Goal: Task Accomplishment & Management: Manage account settings

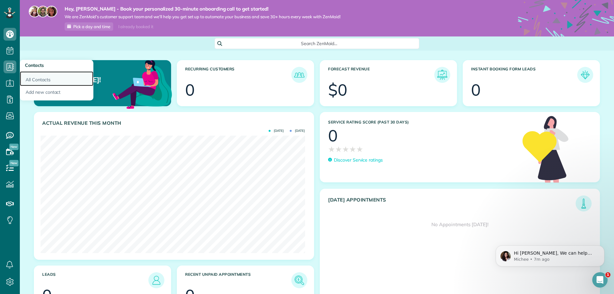
click at [35, 79] on link "All Contacts" at bounding box center [57, 78] width 74 height 15
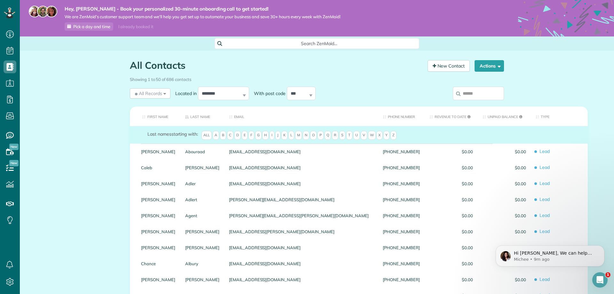
click at [470, 96] on input "search" at bounding box center [478, 93] width 51 height 13
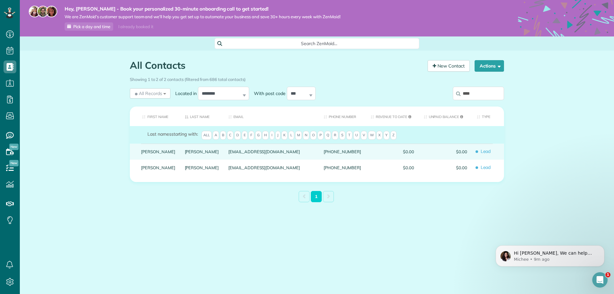
type input "****"
click at [240, 156] on div "dclements@gmail.com" at bounding box center [270, 152] width 95 height 16
click at [246, 157] on div "dclements@gmail.com" at bounding box center [270, 152] width 95 height 16
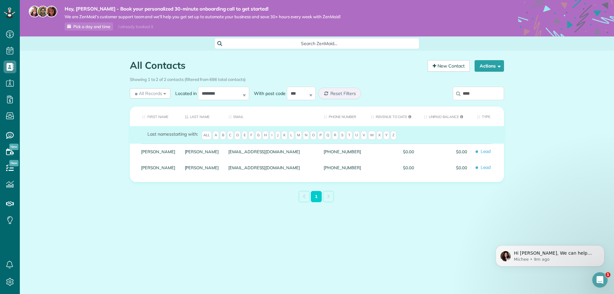
click at [246, 157] on div "dclements@gmail.com" at bounding box center [270, 152] width 95 height 16
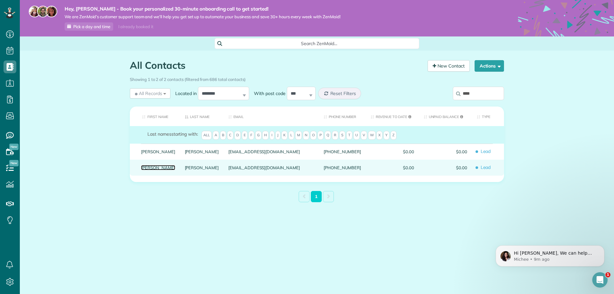
click at [145, 170] on link "Doug" at bounding box center [158, 167] width 34 height 4
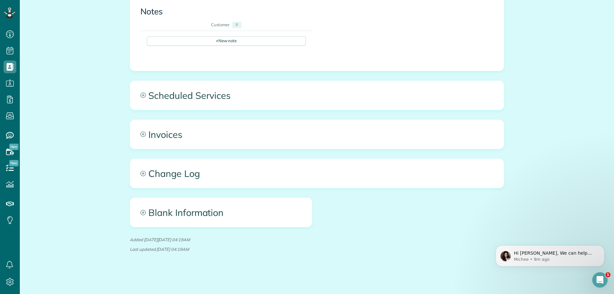
scroll to position [252, 0]
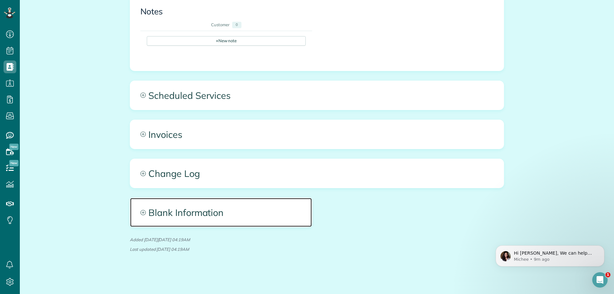
click at [168, 216] on span "Blank Information" at bounding box center [221, 212] width 182 height 29
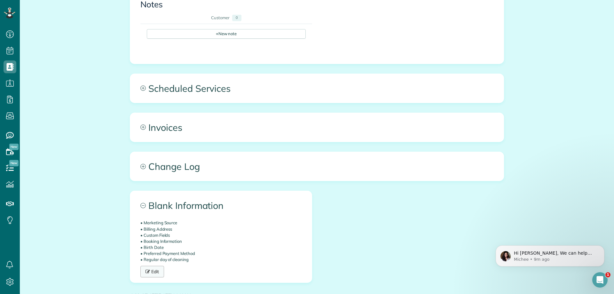
click at [153, 277] on link "Edit" at bounding box center [152, 272] width 24 height 12
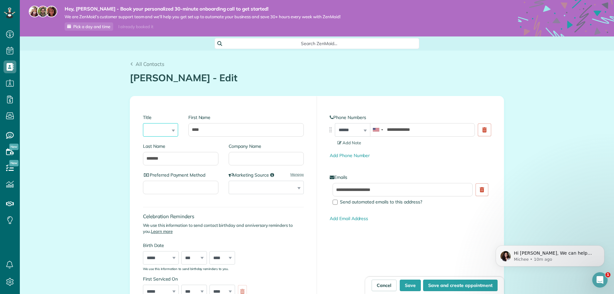
click at [167, 127] on select "*** **** *** ***" at bounding box center [160, 129] width 35 height 13
click at [247, 105] on div "**********" at bounding box center [223, 206] width 187 height 221
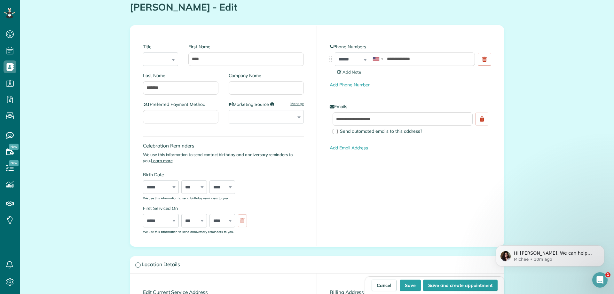
scroll to position [96, 0]
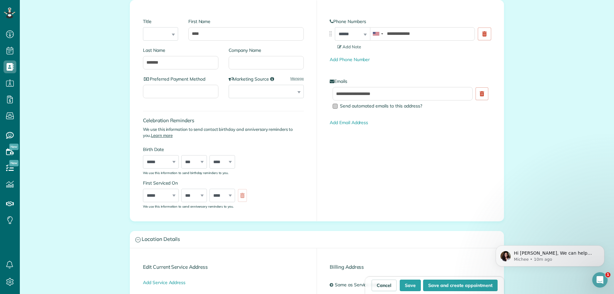
click at [332, 106] on div at bounding box center [334, 106] width 5 height 5
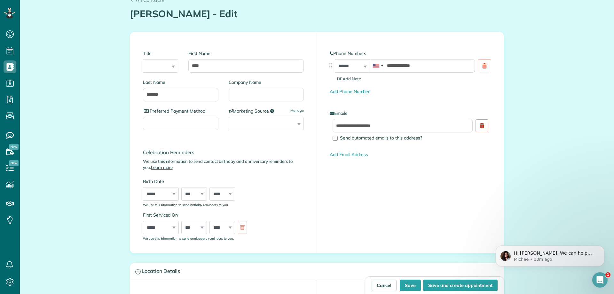
scroll to position [32, 0]
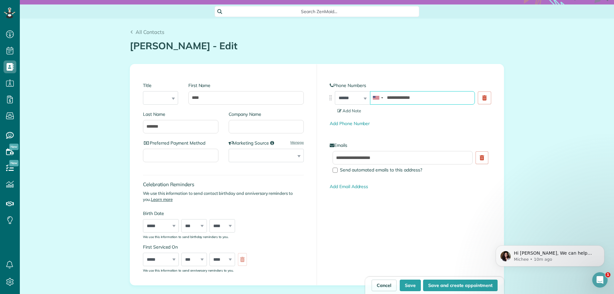
click at [432, 97] on input "**********" at bounding box center [422, 97] width 105 height 13
paste input "tel"
type input "**********"
click at [380, 287] on link "Cancel" at bounding box center [383, 285] width 25 height 12
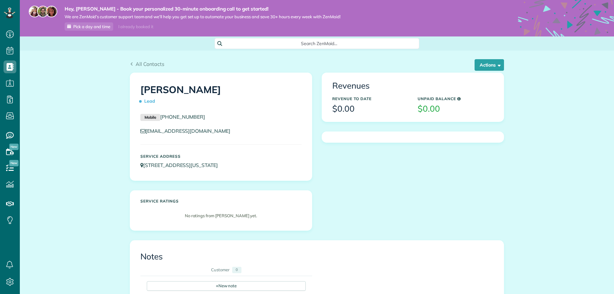
scroll to position [3, 3]
click at [130, 62] on link "All Contacts" at bounding box center [147, 64] width 35 height 8
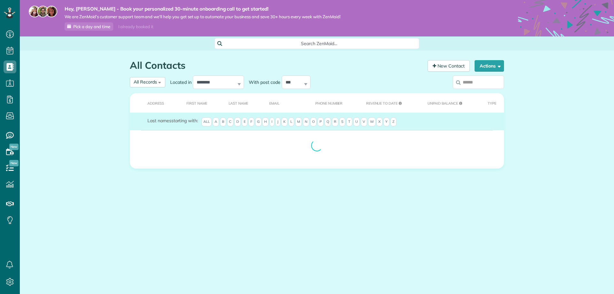
scroll to position [3, 3]
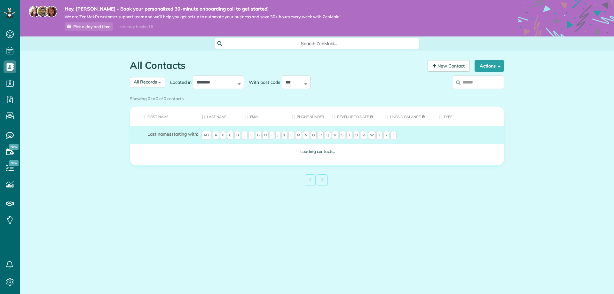
click at [480, 93] on div "Showing 0 to 0 of 0 contacts" at bounding box center [317, 97] width 374 height 9
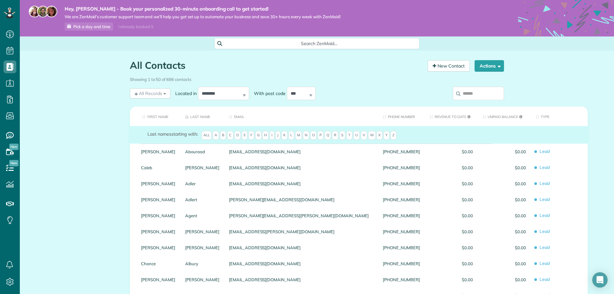
click at [466, 94] on input "search" at bounding box center [478, 93] width 51 height 13
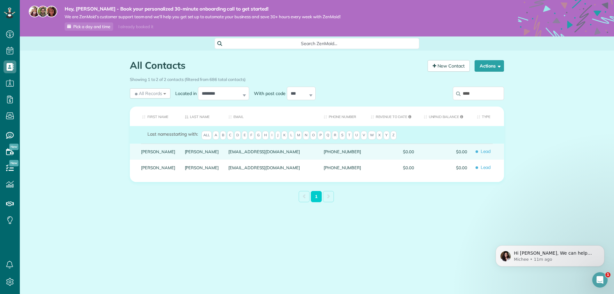
type input "****"
click at [145, 154] on link "Doug" at bounding box center [158, 151] width 34 height 4
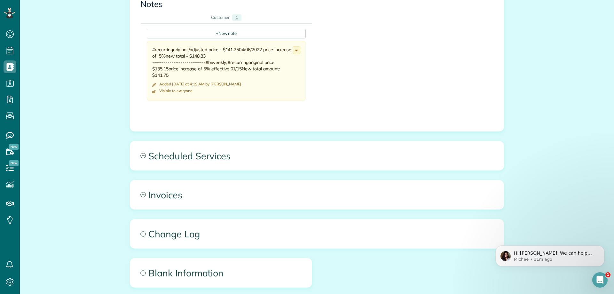
scroll to position [256, 0]
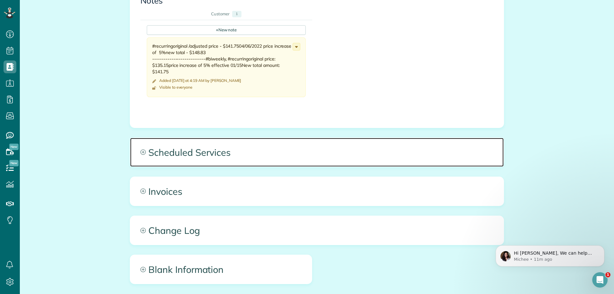
click at [168, 154] on span "Scheduled Services" at bounding box center [316, 152] width 373 height 29
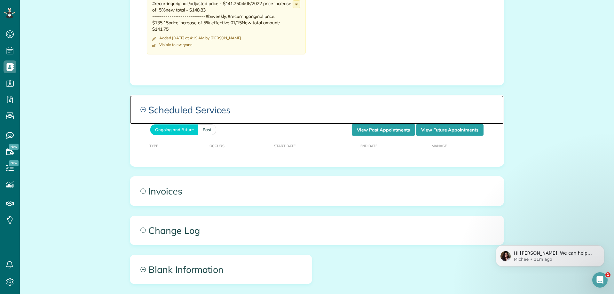
scroll to position [355, 0]
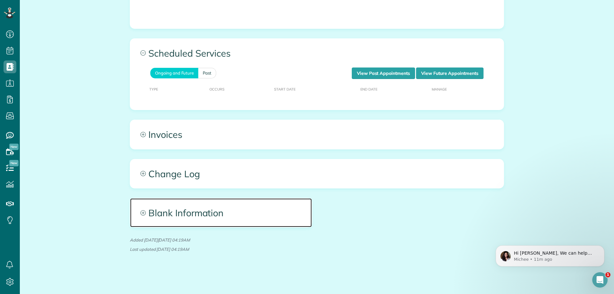
click at [177, 212] on span "Blank Information" at bounding box center [221, 212] width 182 height 29
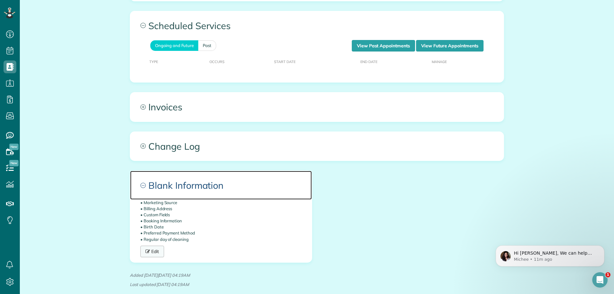
scroll to position [418, 0]
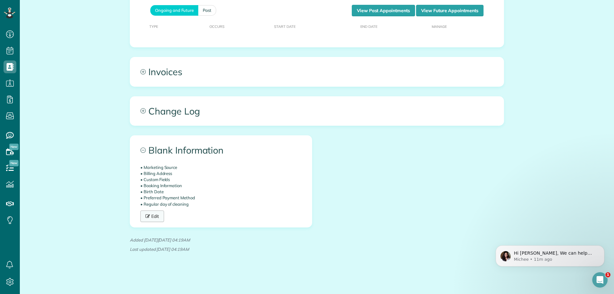
click at [150, 214] on link "Edit" at bounding box center [152, 216] width 24 height 12
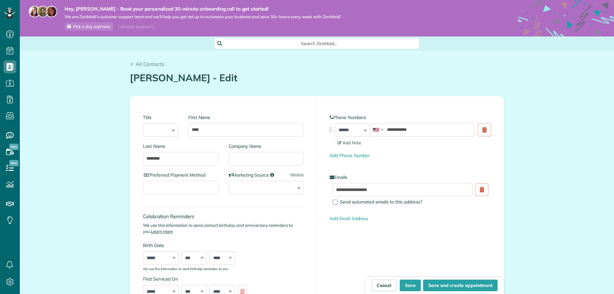
scroll to position [3, 3]
type input "**********"
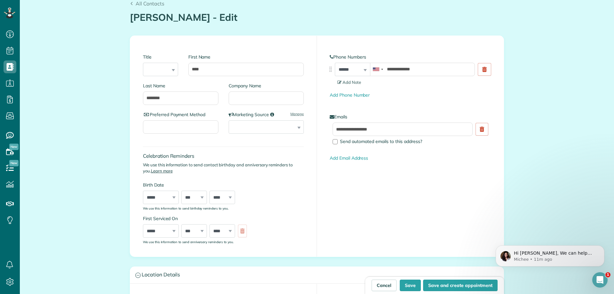
scroll to position [64, 0]
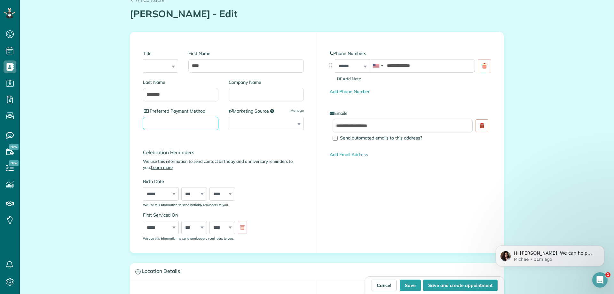
click at [196, 125] on input "Preferred Payment Method" at bounding box center [180, 123] width 75 height 13
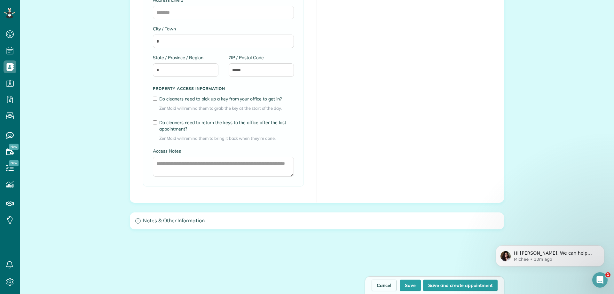
scroll to position [480, 0]
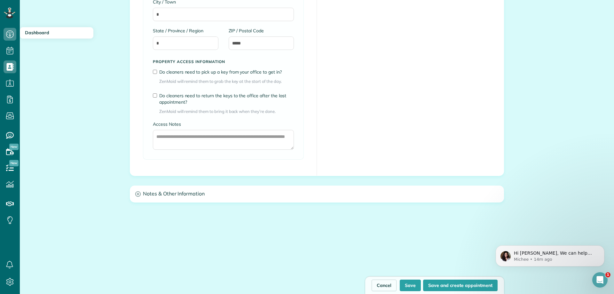
click at [40, 34] on span "Dashboard" at bounding box center [37, 33] width 24 height 6
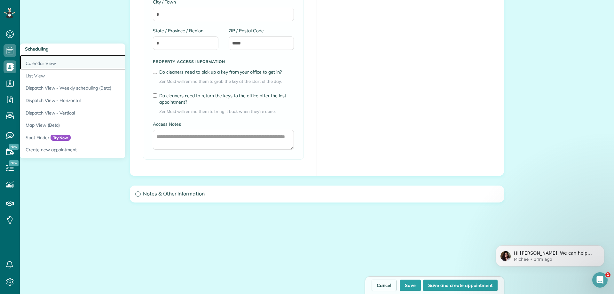
click at [36, 62] on link "Calendar View" at bounding box center [100, 62] width 160 height 15
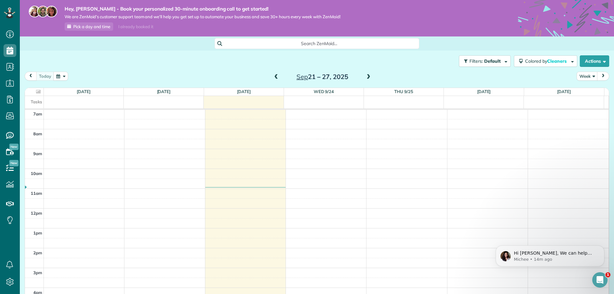
click at [54, 75] on button "button" at bounding box center [60, 76] width 15 height 9
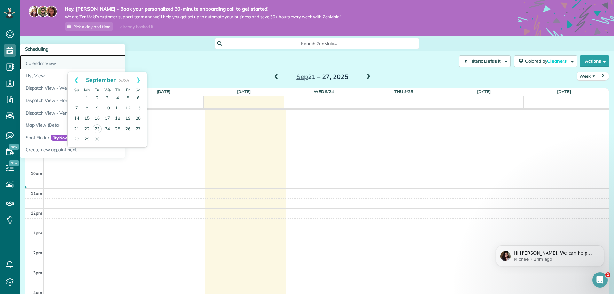
click at [38, 63] on link "Calendar View" at bounding box center [100, 62] width 160 height 15
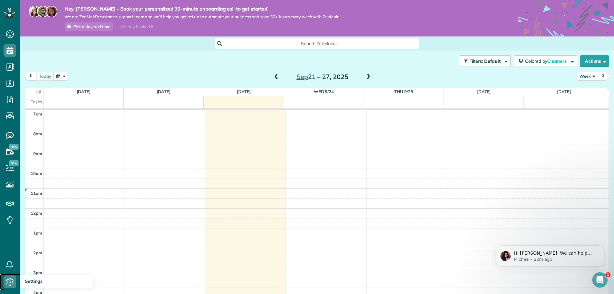
click at [12, 281] on icon at bounding box center [10, 281] width 13 height 13
